Goal: Task Accomplishment & Management: Manage account settings

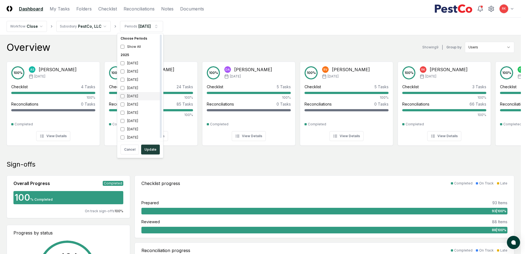
click at [122, 93] on div "[DATE]" at bounding box center [140, 96] width 44 height 8
click at [146, 146] on button "Update" at bounding box center [150, 149] width 19 height 10
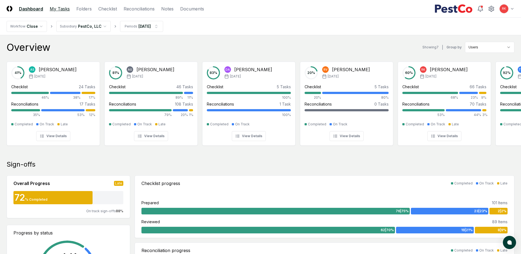
click at [63, 10] on link "My Tasks" at bounding box center [60, 8] width 20 height 7
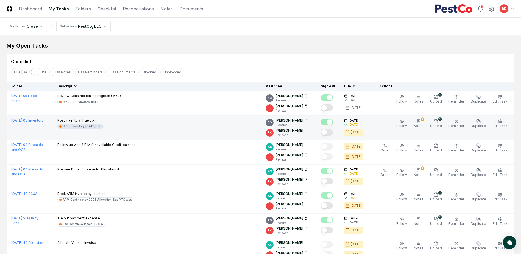
click at [66, 127] on div "1201 - Inventory [DATE].xlsx" at bounding box center [82, 126] width 39 height 4
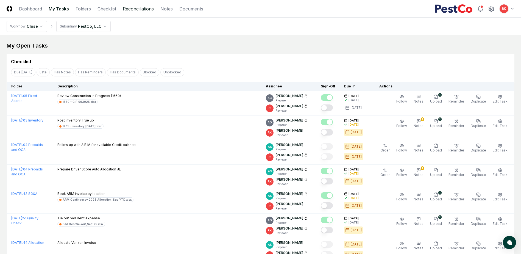
click at [138, 11] on link "Reconciliations" at bounding box center [138, 8] width 31 height 7
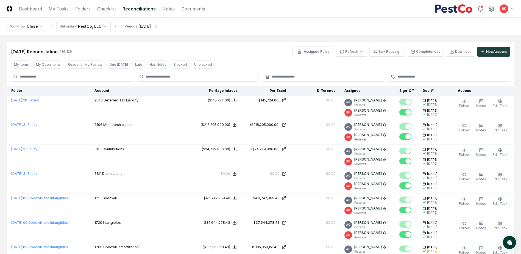
click at [58, 72] on input at bounding box center [71, 77] width 121 height 10
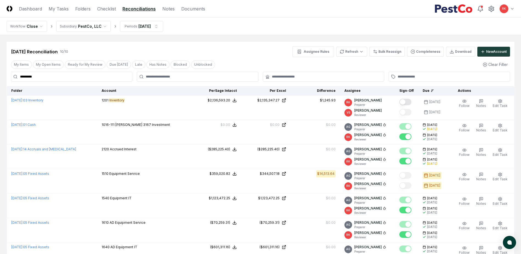
type input "*********"
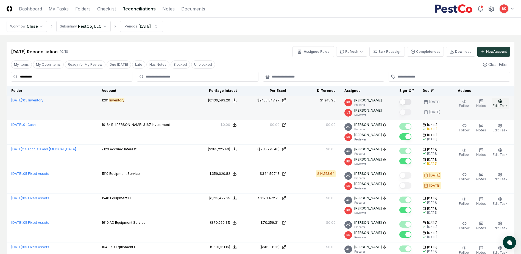
click at [501, 104] on span "Edit Task" at bounding box center [500, 106] width 15 height 4
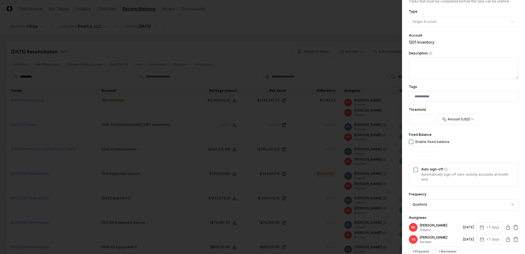
scroll to position [82, 0]
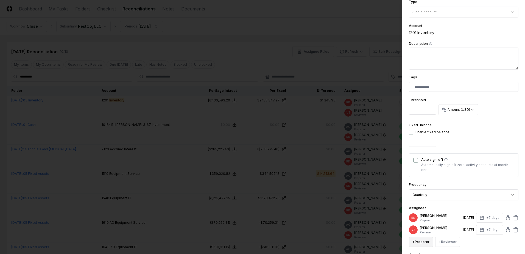
click at [429, 241] on button "+ Preparer" at bounding box center [421, 242] width 24 height 10
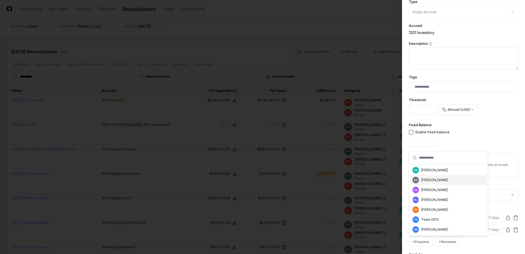
click at [442, 183] on div "AG [PERSON_NAME]" at bounding box center [448, 180] width 76 height 10
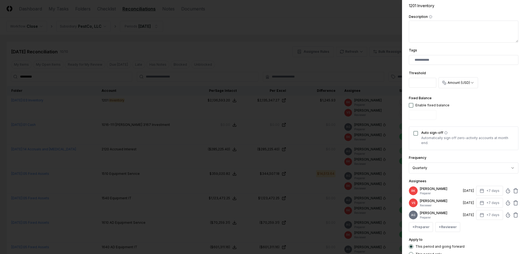
scroll to position [119, 0]
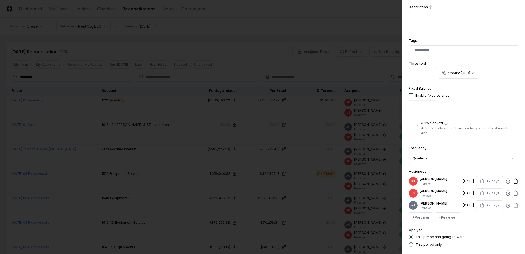
click at [513, 180] on icon at bounding box center [515, 180] width 5 height 5
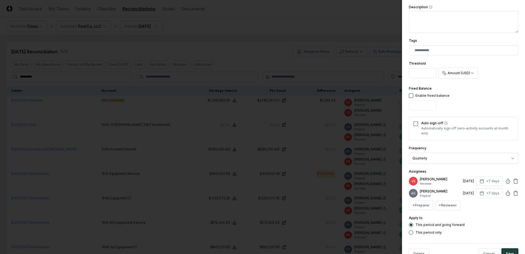
click at [513, 180] on icon at bounding box center [515, 180] width 5 height 5
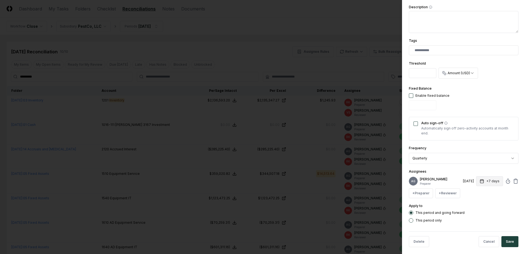
click at [485, 185] on button "+7 days" at bounding box center [489, 181] width 27 height 10
click at [473, 206] on input "*" at bounding box center [468, 205] width 19 height 10
type input "*"
click at [473, 206] on input "*" at bounding box center [468, 205] width 19 height 10
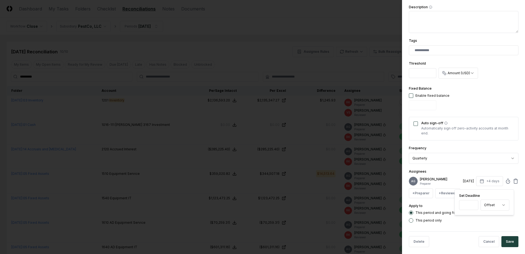
click at [485, 222] on div "This period and going forward This period only" at bounding box center [464, 216] width 110 height 12
click at [492, 185] on button "+4 days" at bounding box center [489, 181] width 27 height 10
type input "*"
click at [473, 206] on input "*" at bounding box center [468, 205] width 19 height 10
click at [482, 220] on div "This period and going forward This period only" at bounding box center [464, 216] width 110 height 12
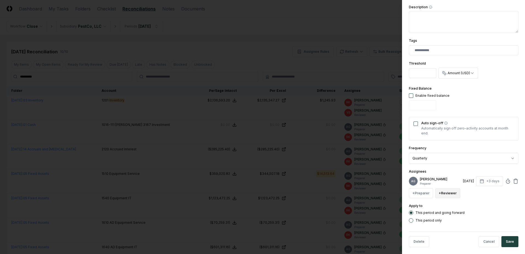
click at [443, 197] on button "+ Reviewer" at bounding box center [447, 193] width 25 height 10
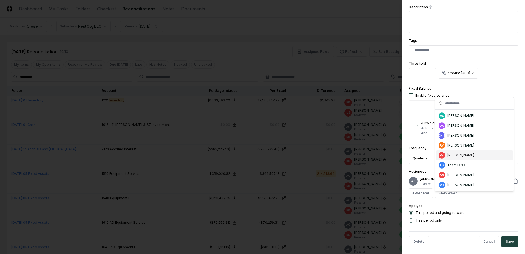
click at [459, 157] on div "[PERSON_NAME]" at bounding box center [460, 155] width 27 height 5
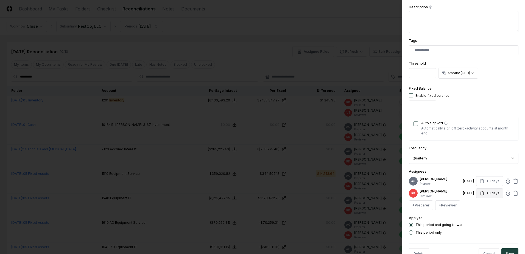
click at [493, 198] on button "+3 days" at bounding box center [489, 193] width 27 height 10
type input "*"
click at [472, 219] on input "*" at bounding box center [468, 219] width 19 height 10
click at [475, 232] on div "This period and going forward This period only" at bounding box center [464, 228] width 110 height 12
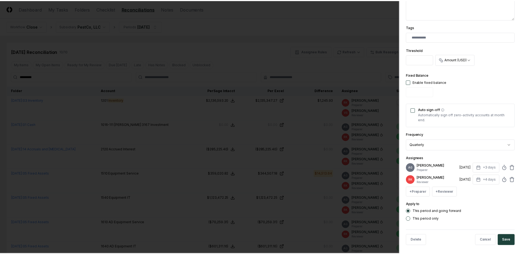
scroll to position [139, 0]
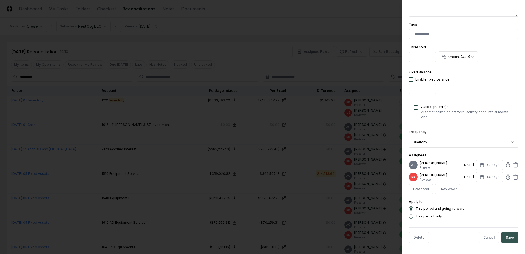
click at [509, 239] on button "Save" at bounding box center [509, 237] width 17 height 11
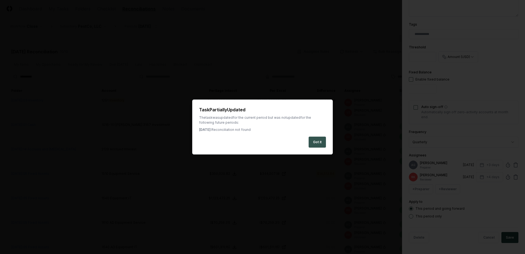
click at [322, 145] on button "Got it" at bounding box center [317, 141] width 17 height 11
